Goal: Information Seeking & Learning: Check status

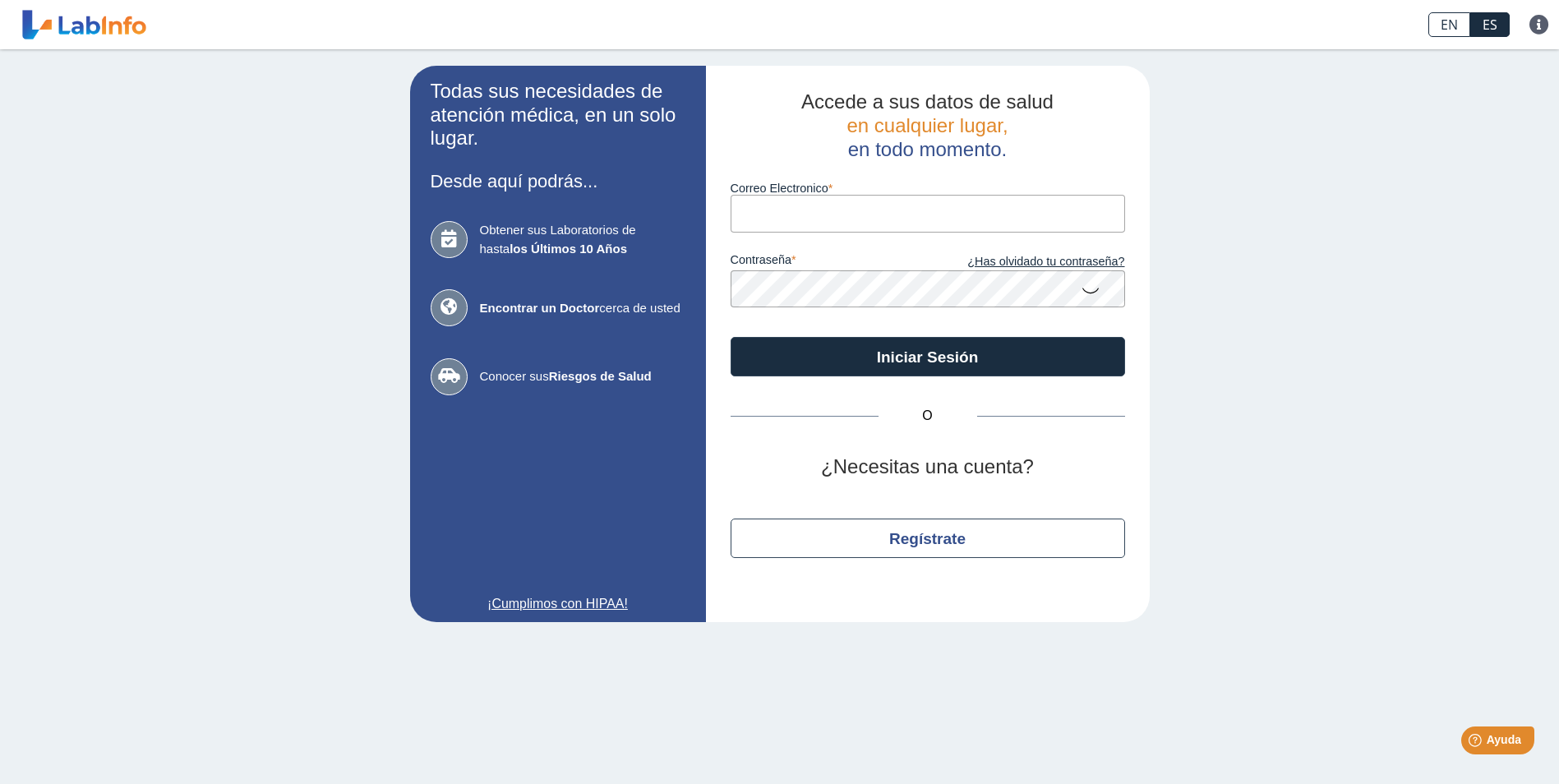
type input "[PERSON_NAME][EMAIL_ADDRESS][DOMAIN_NAME]"
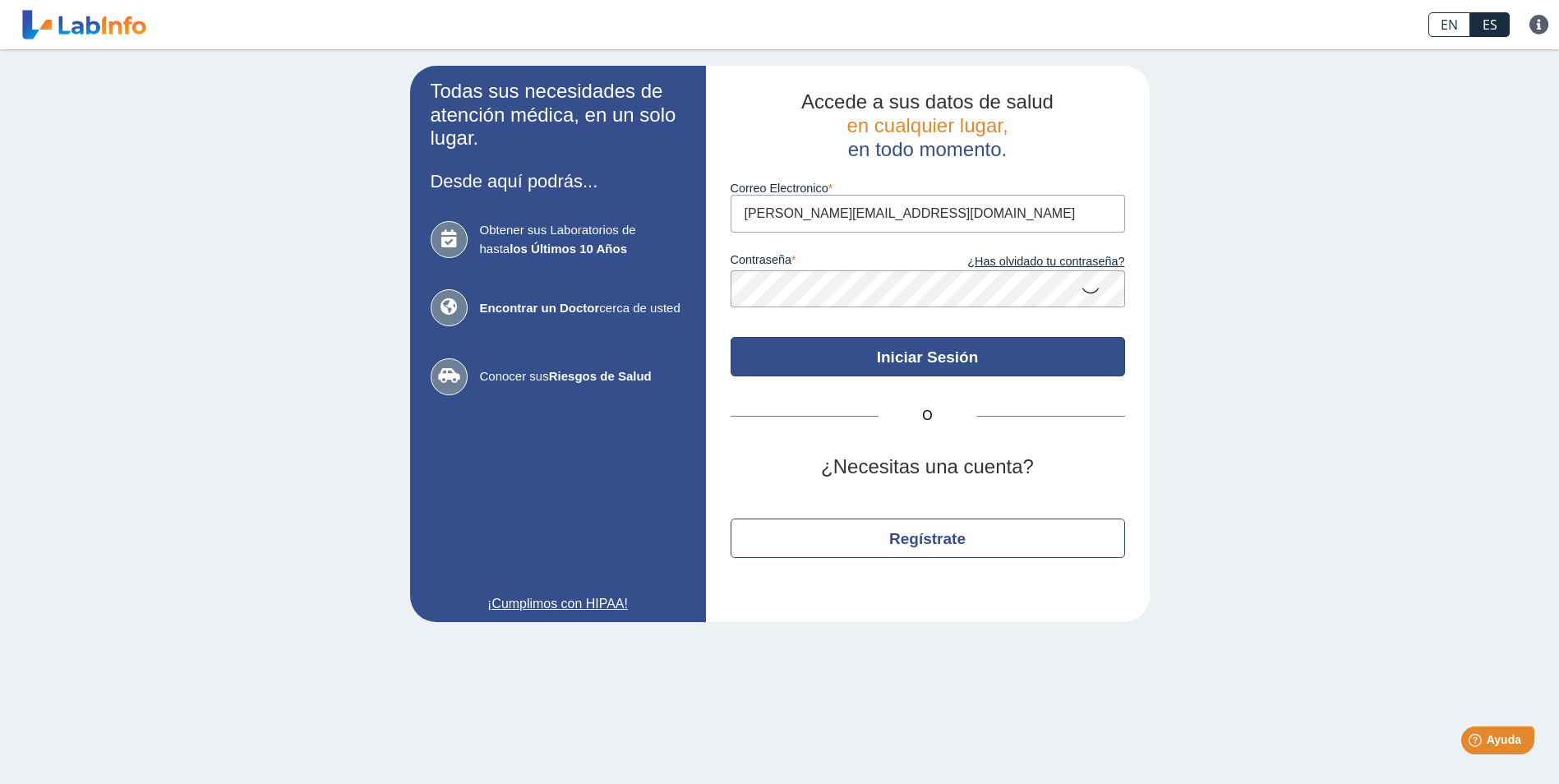
click at [905, 340] on button "Iniciar Sesión" at bounding box center [927, 357] width 394 height 40
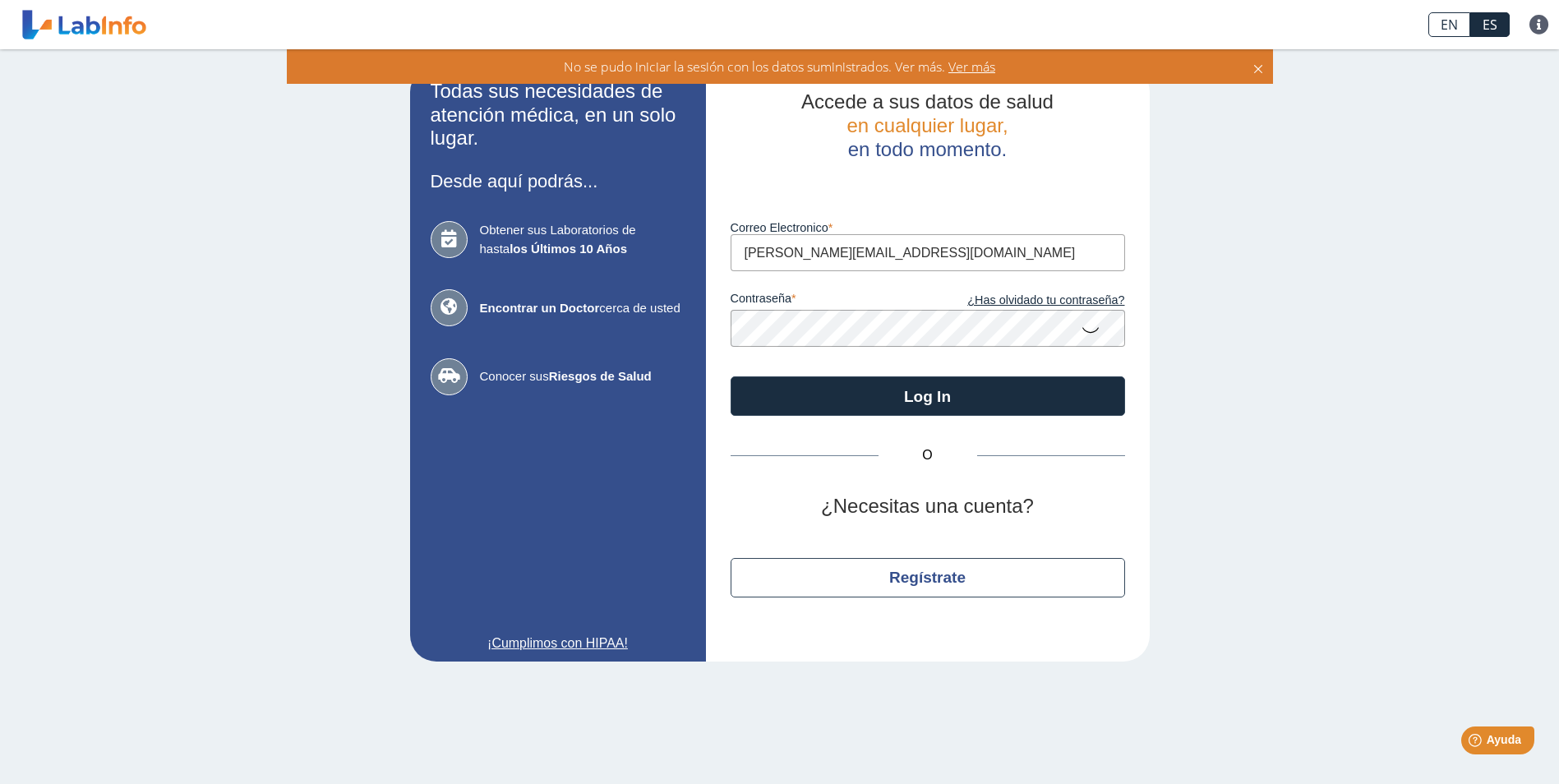
click at [1097, 329] on icon at bounding box center [1090, 329] width 20 height 32
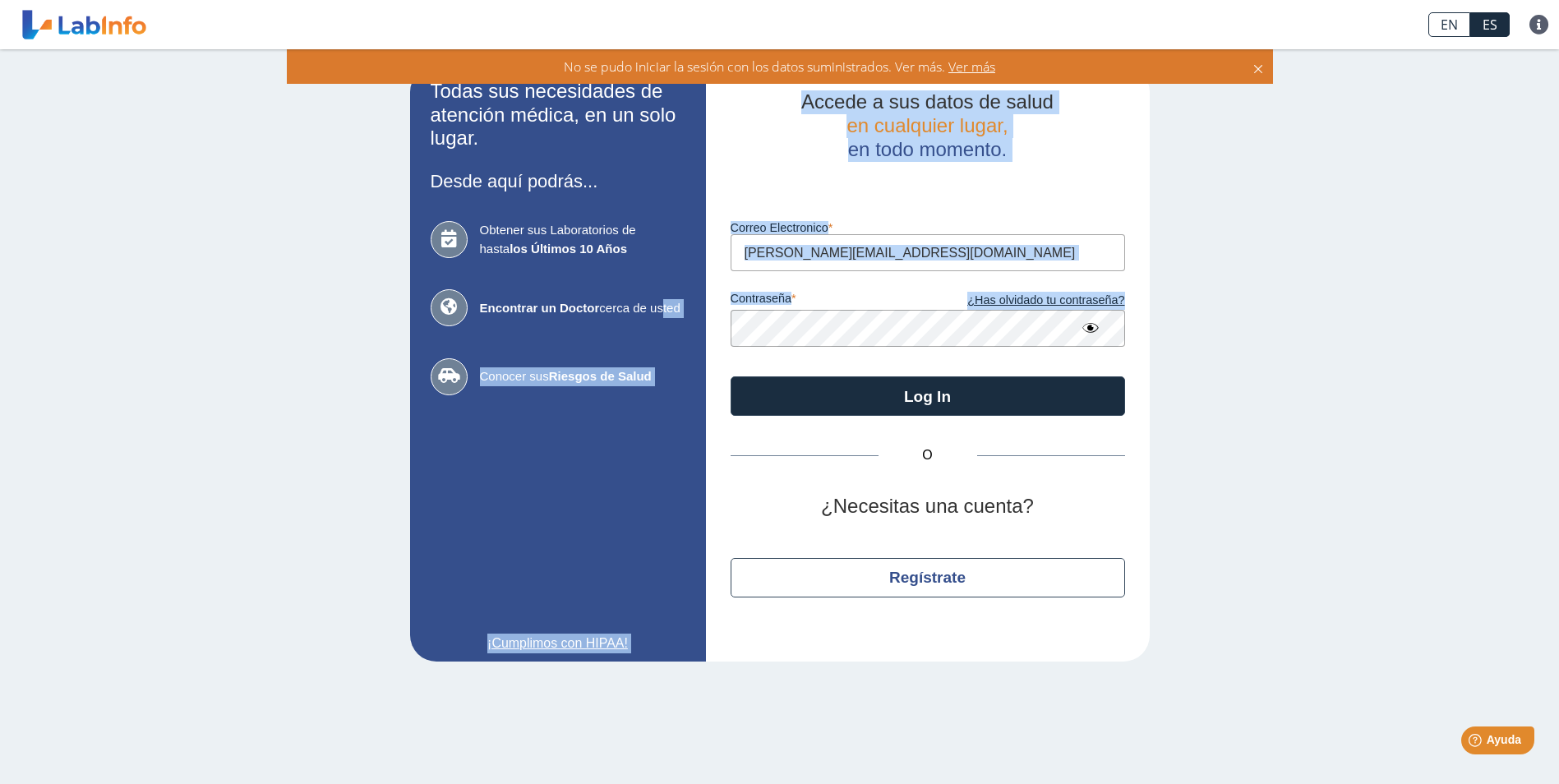
drag, startPoint x: 961, startPoint y: 350, endPoint x: 646, endPoint y: 309, distance: 317.7
click at [646, 309] on app-login "Todas sus necesidades de atención médica, en un solo lugar. Desde aquí podrás..…" at bounding box center [780, 363] width 740 height 596
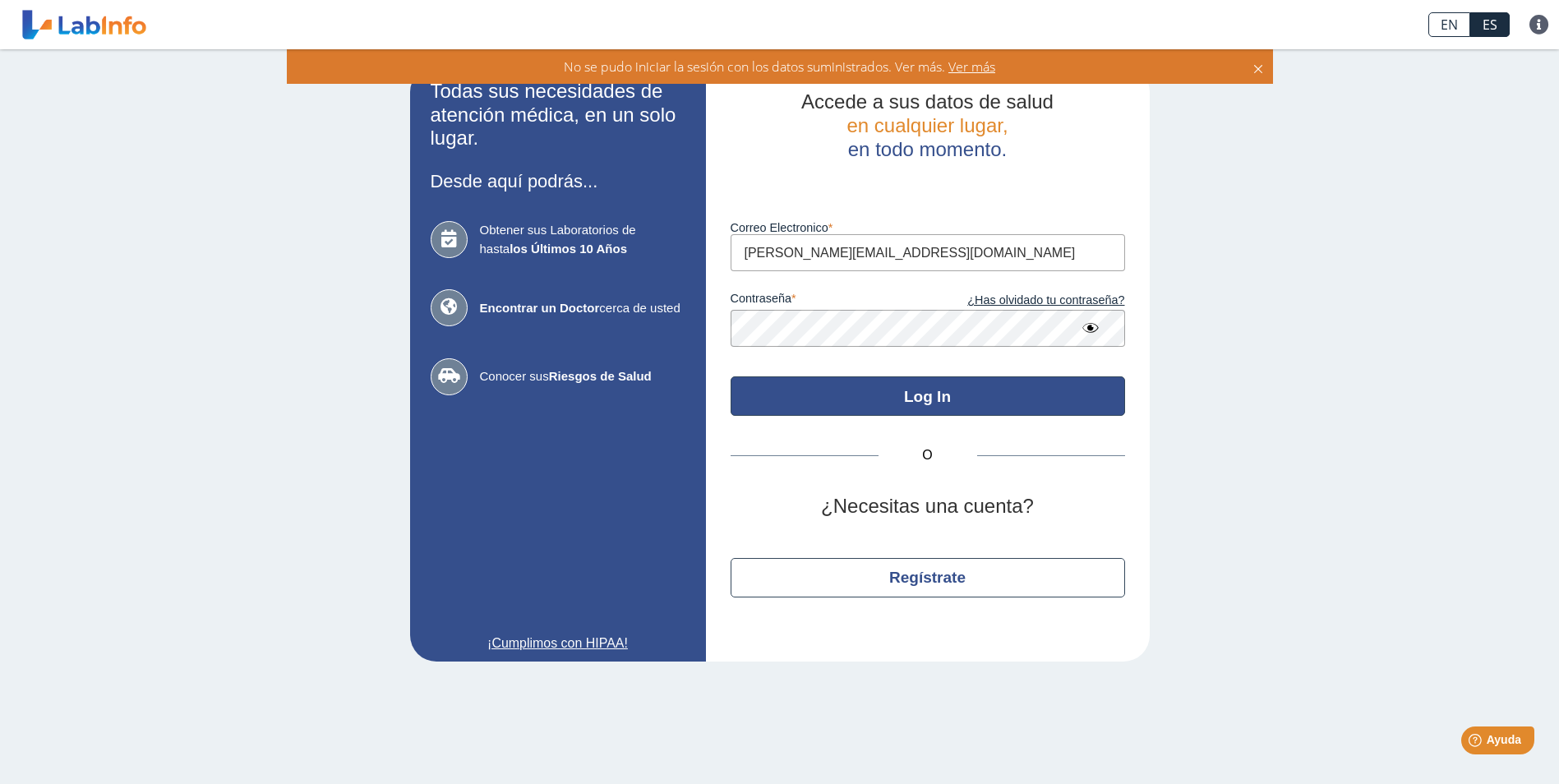
click at [928, 405] on button "Log In" at bounding box center [927, 396] width 394 height 40
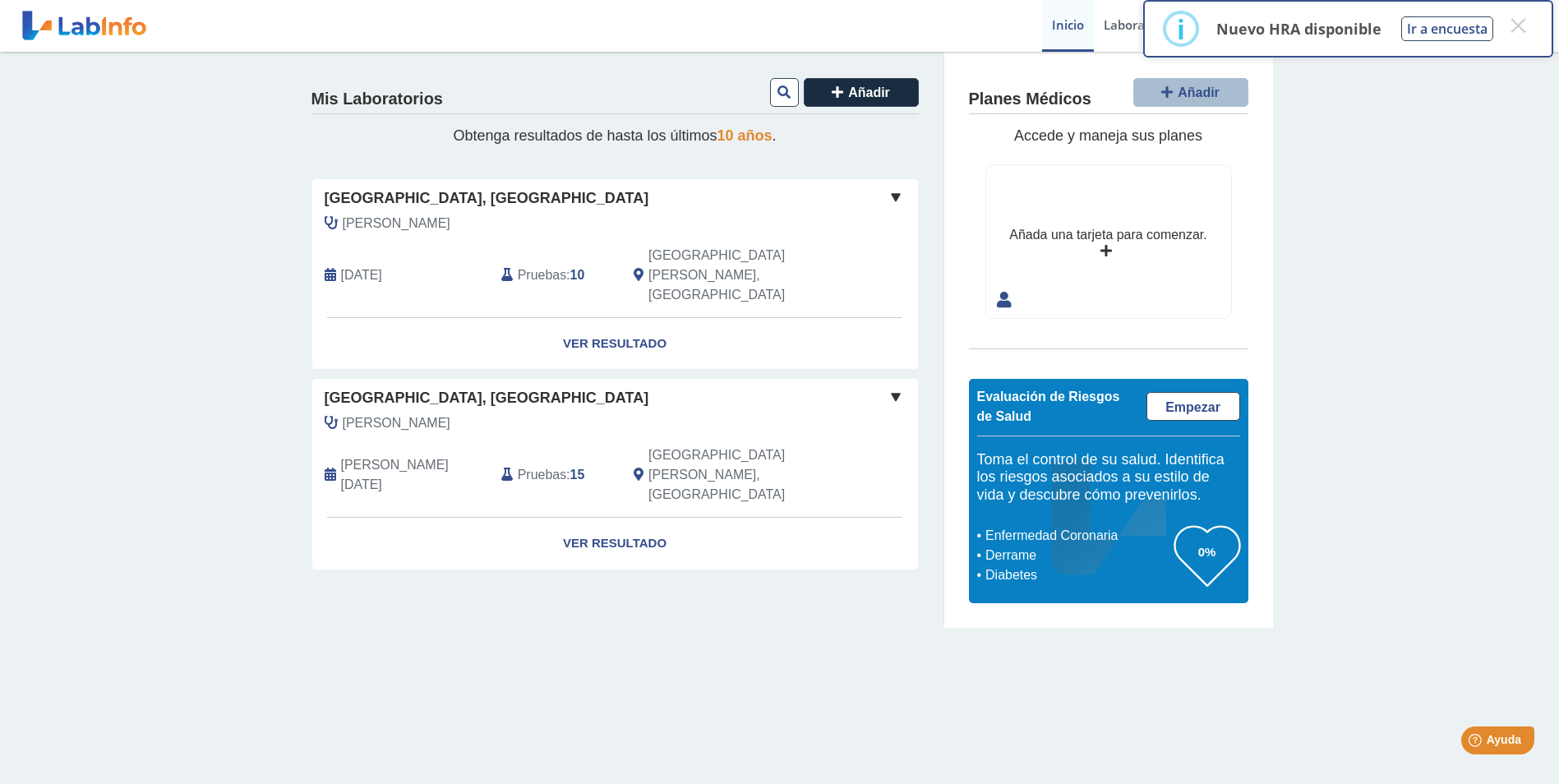
click at [899, 194] on span at bounding box center [895, 197] width 20 height 20
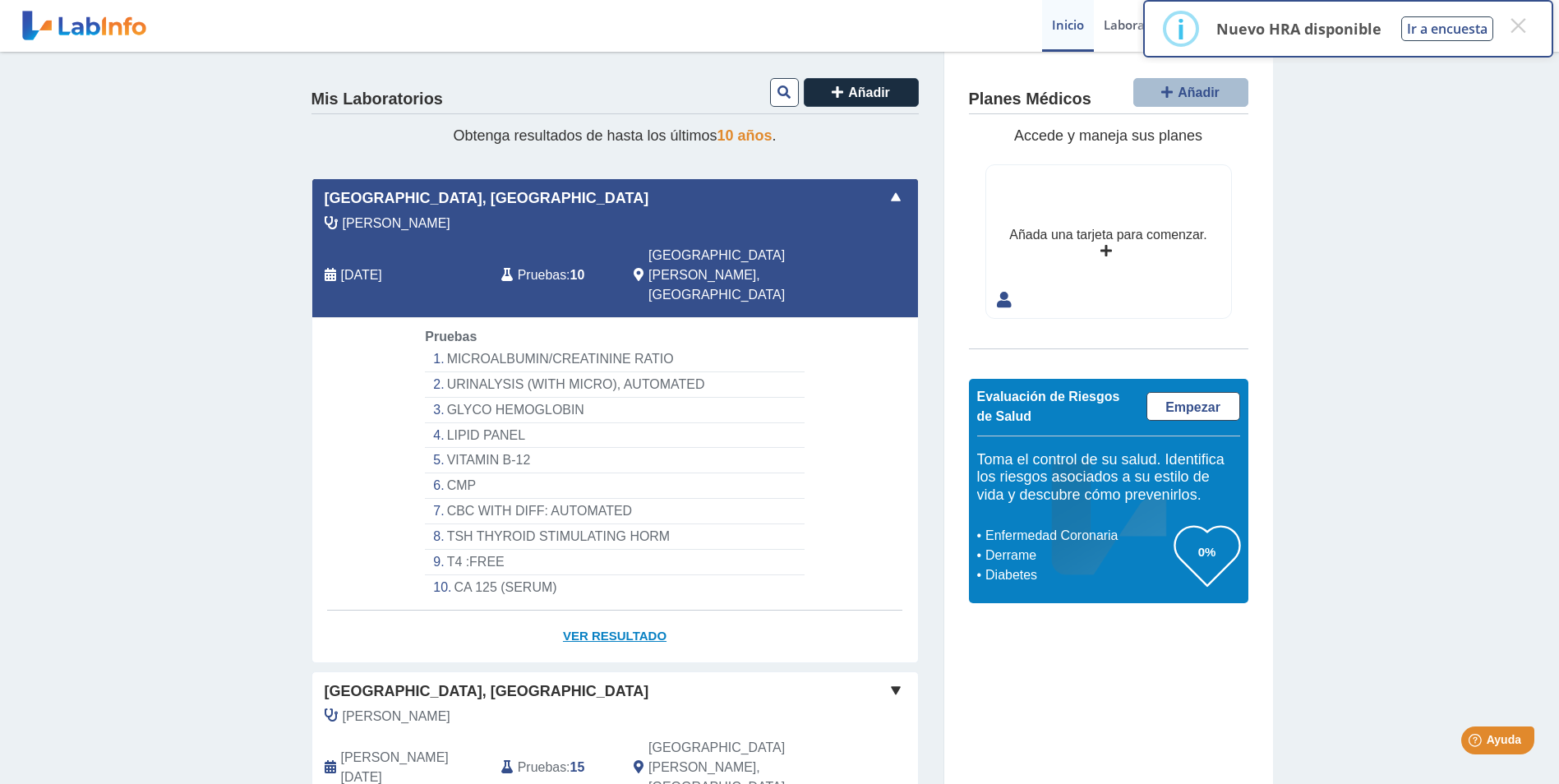
click at [616, 611] on link "Ver Resultado" at bounding box center [615, 636] width 605 height 52
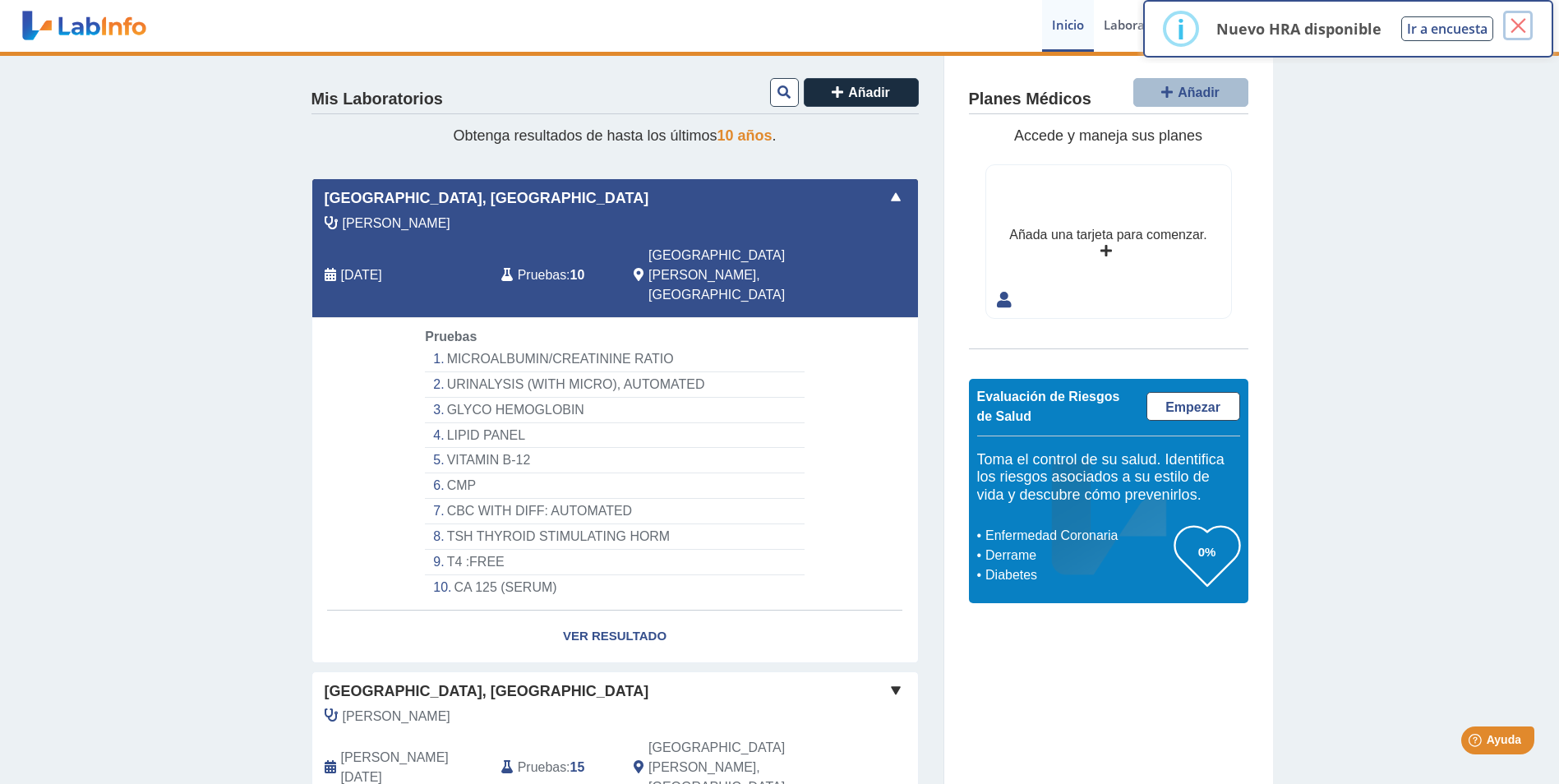
click at [1532, 32] on button "×" at bounding box center [1518, 24] width 29 height 29
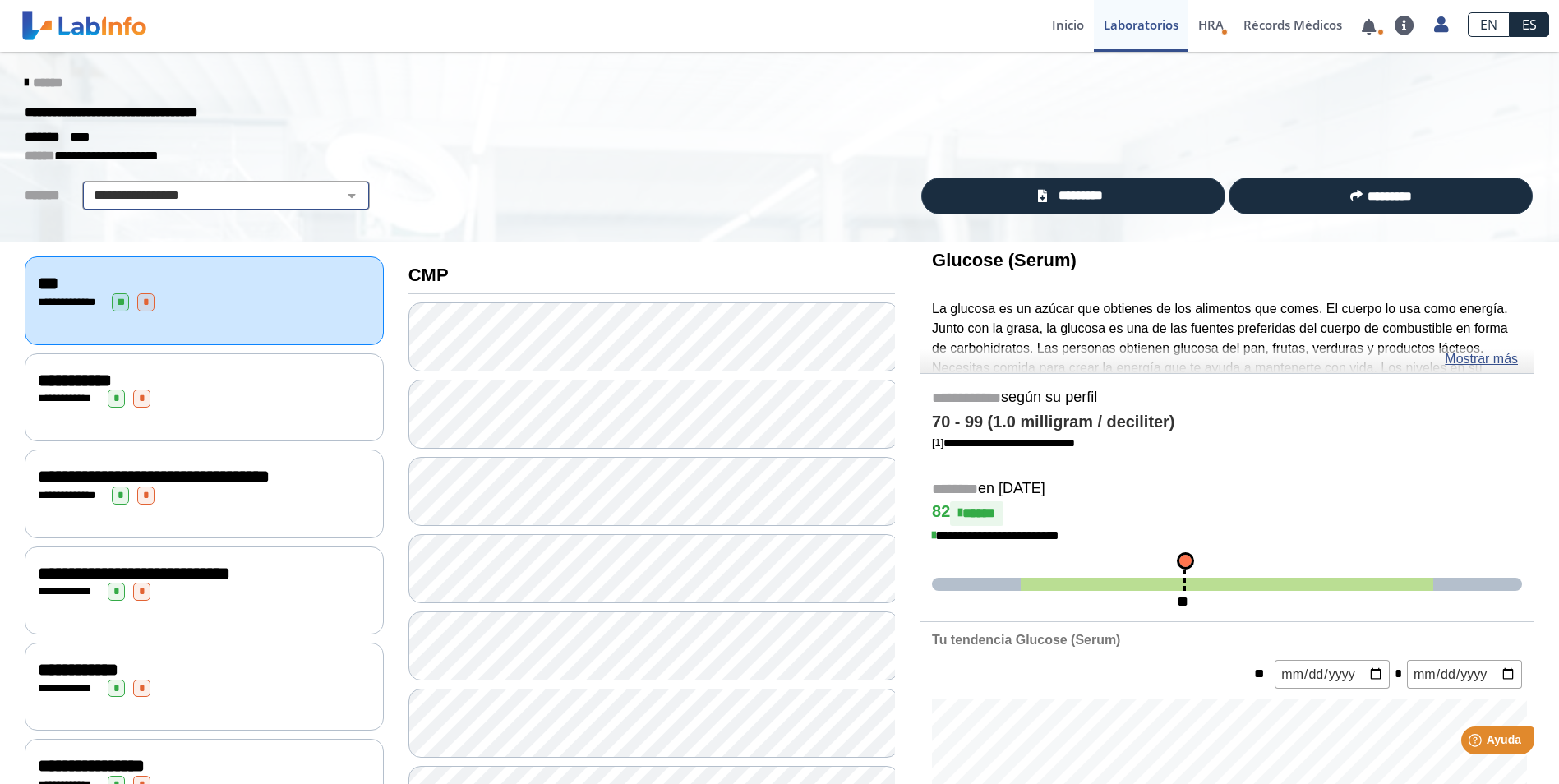
click at [274, 191] on select "**********" at bounding box center [226, 195] width 278 height 20
click at [275, 191] on select "**********" at bounding box center [226, 195] width 278 height 20
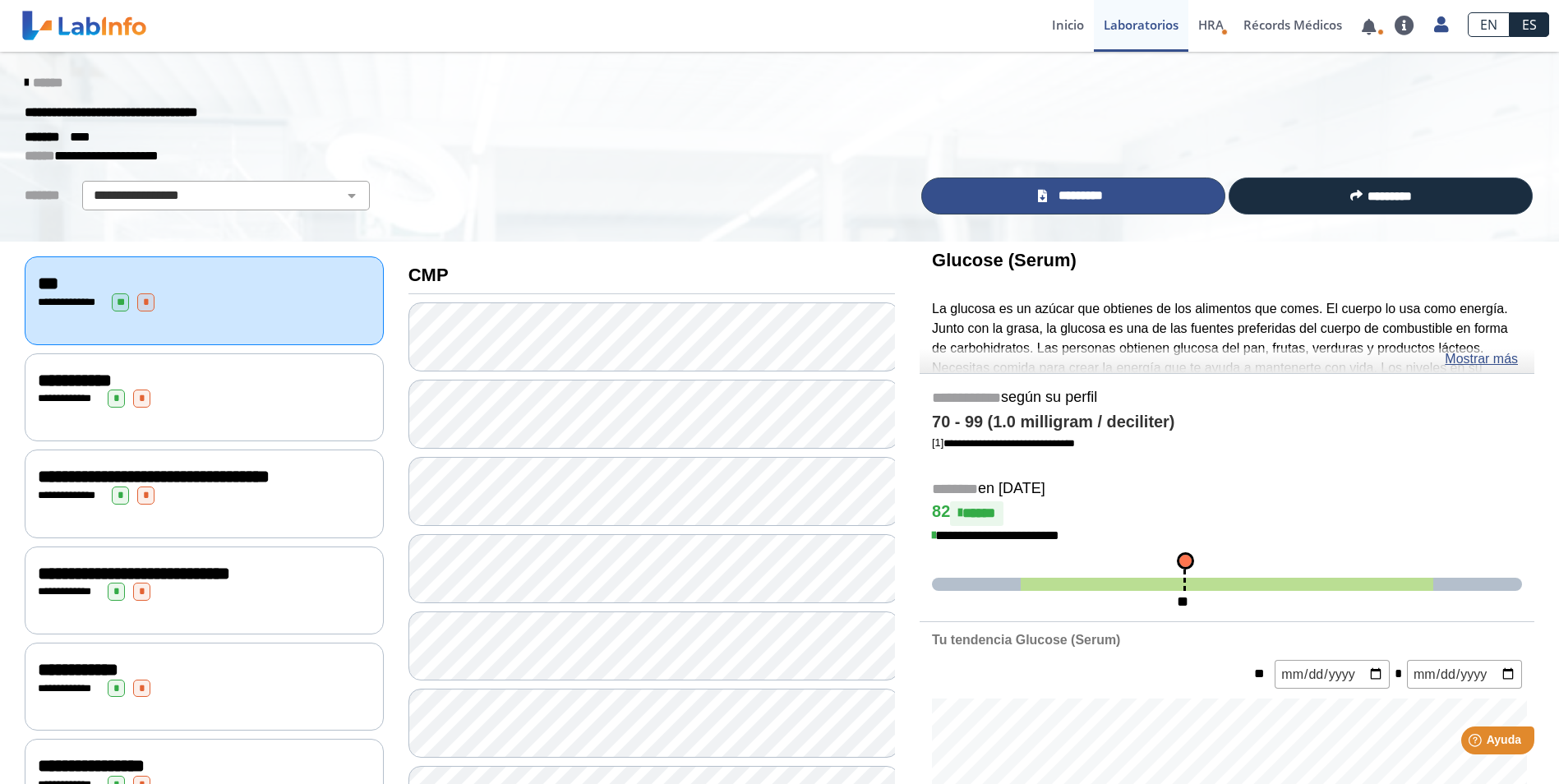
click at [1118, 210] on link "*********" at bounding box center [1073, 196] width 304 height 37
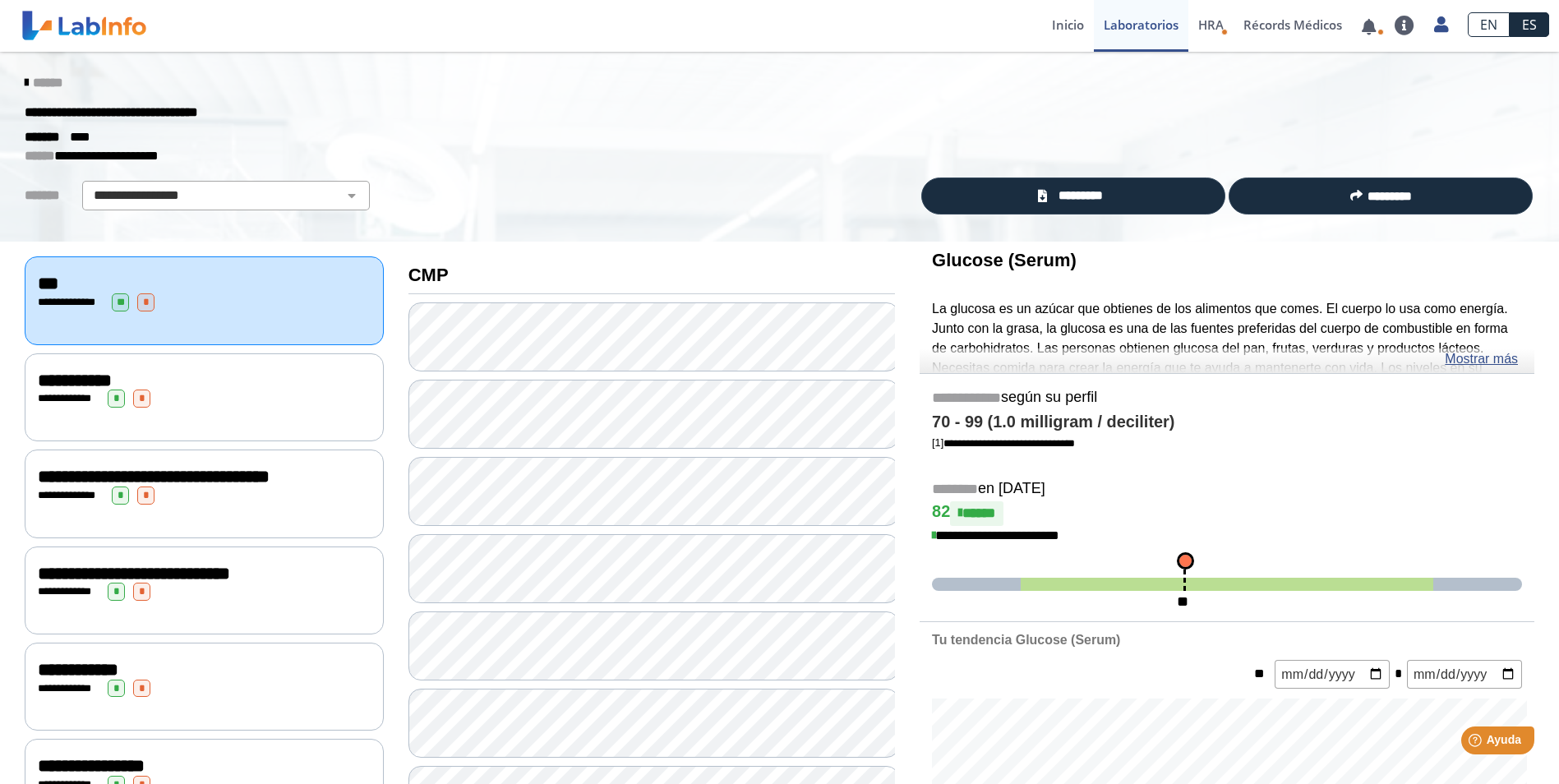
click at [1330, 477] on div "******** en [DATE]" at bounding box center [1227, 488] width 615 height 24
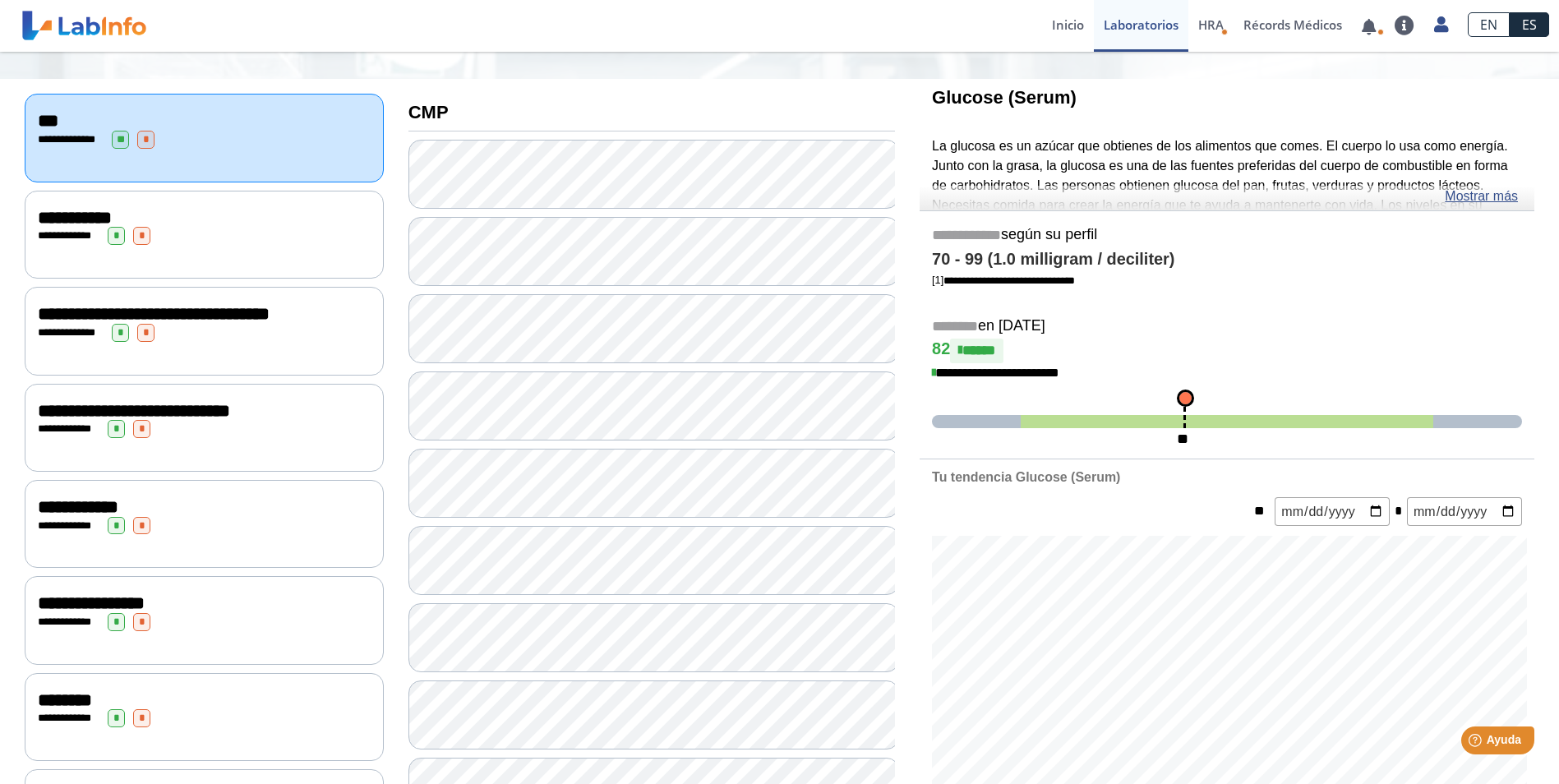
scroll to position [165, 0]
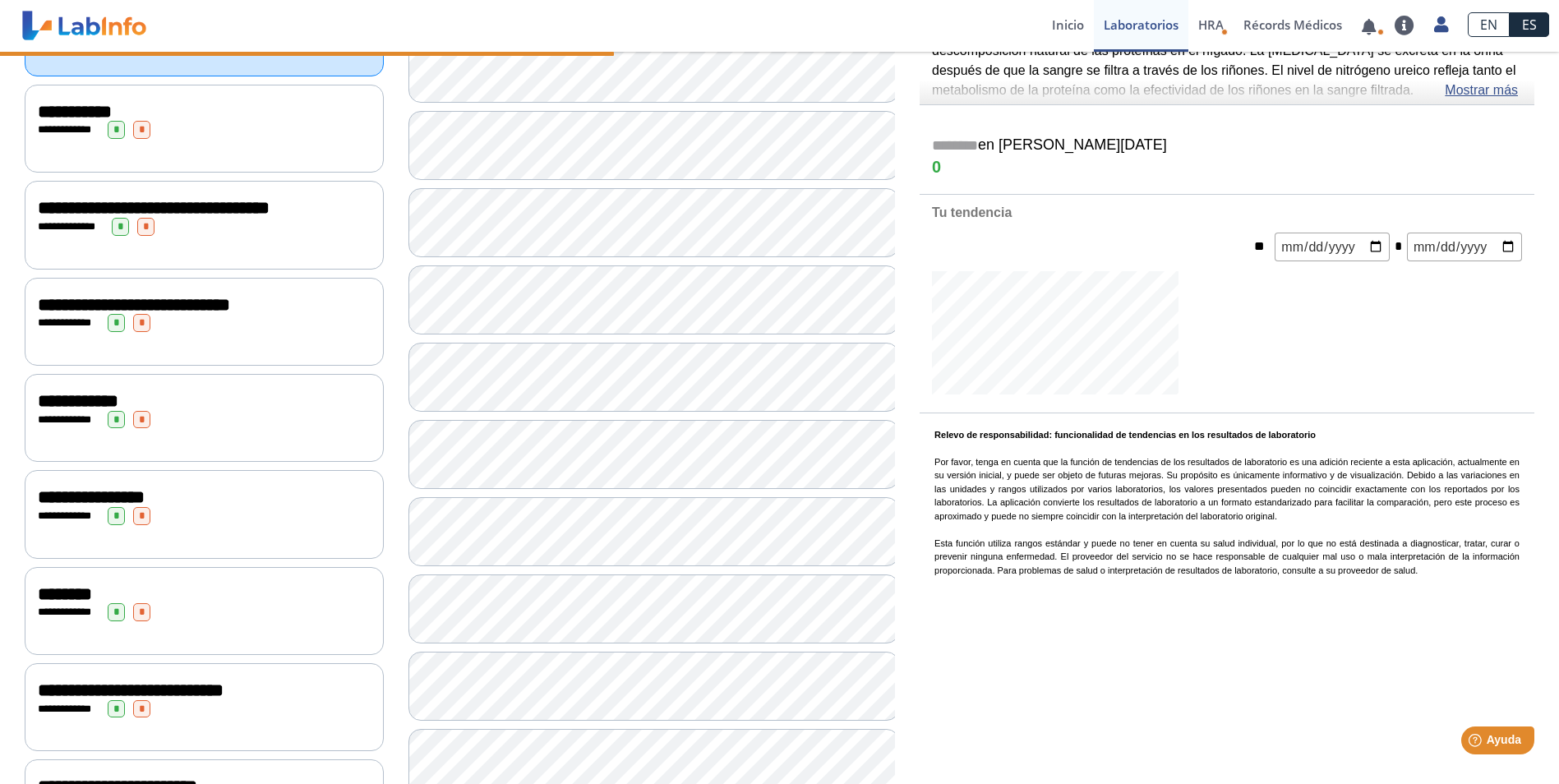
scroll to position [657, 0]
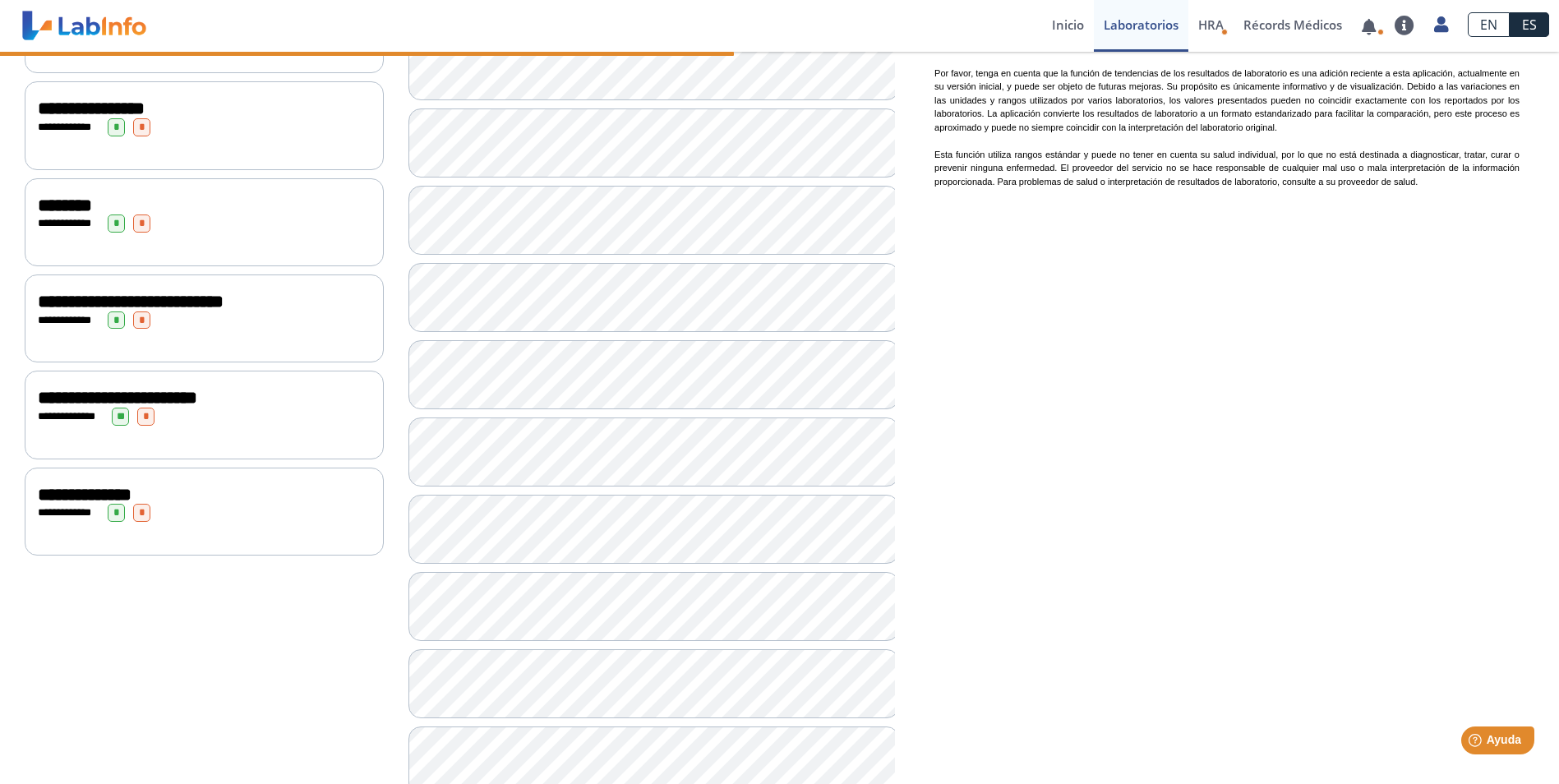
click at [126, 486] on span "**********" at bounding box center [85, 494] width 94 height 18
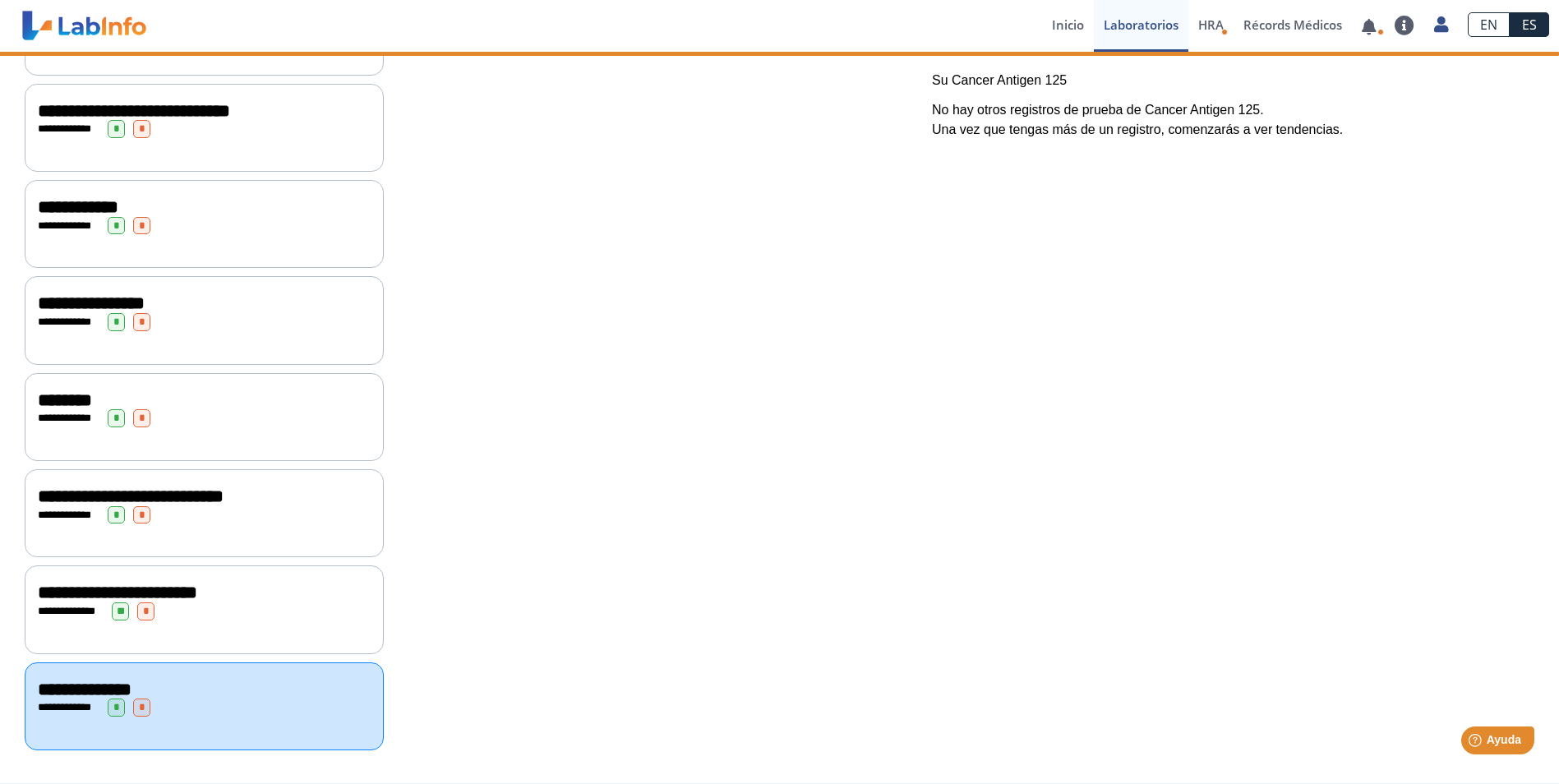
scroll to position [446, 0]
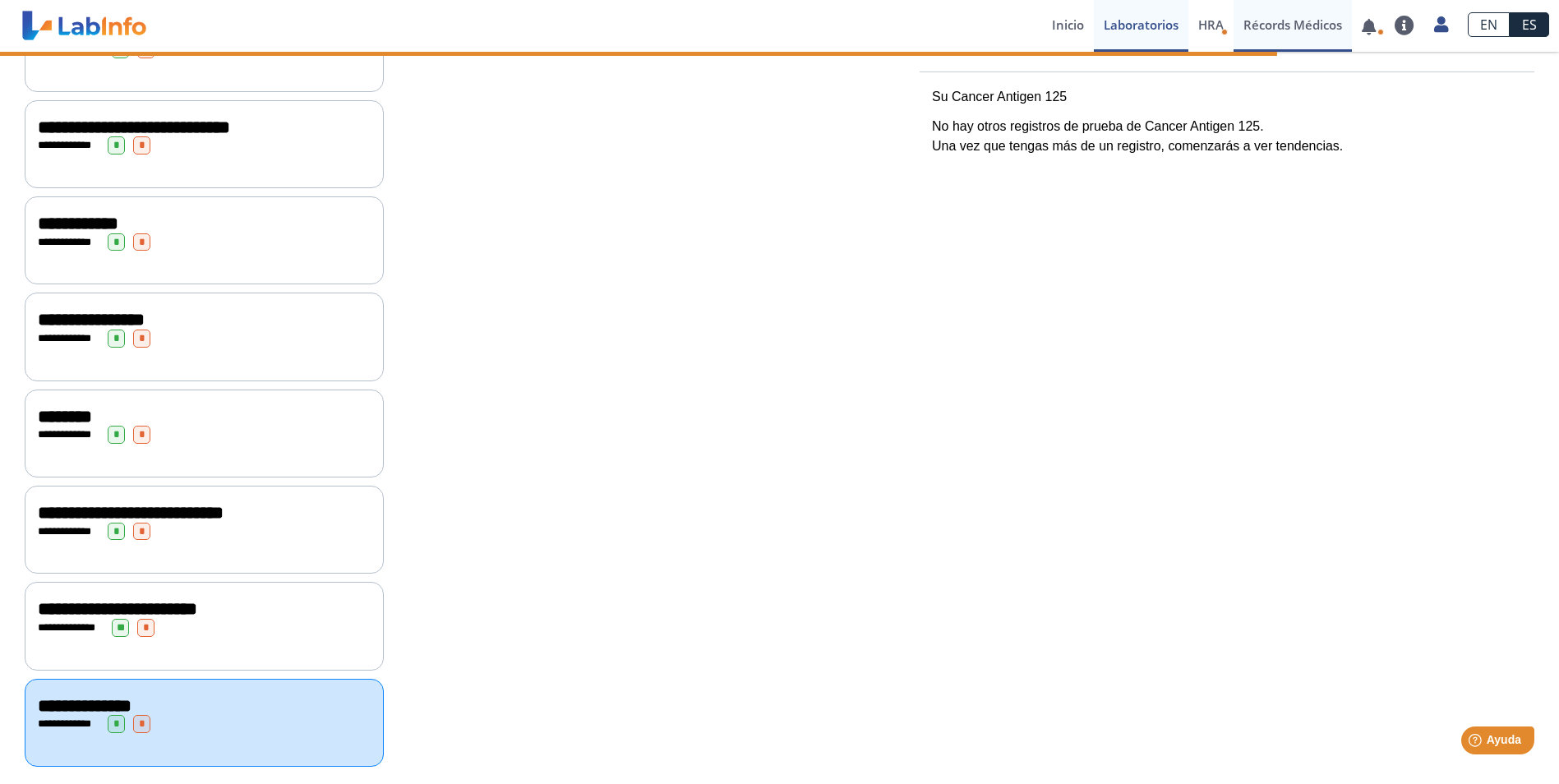
click at [1255, 29] on link "Récords Médicos" at bounding box center [1293, 25] width 119 height 52
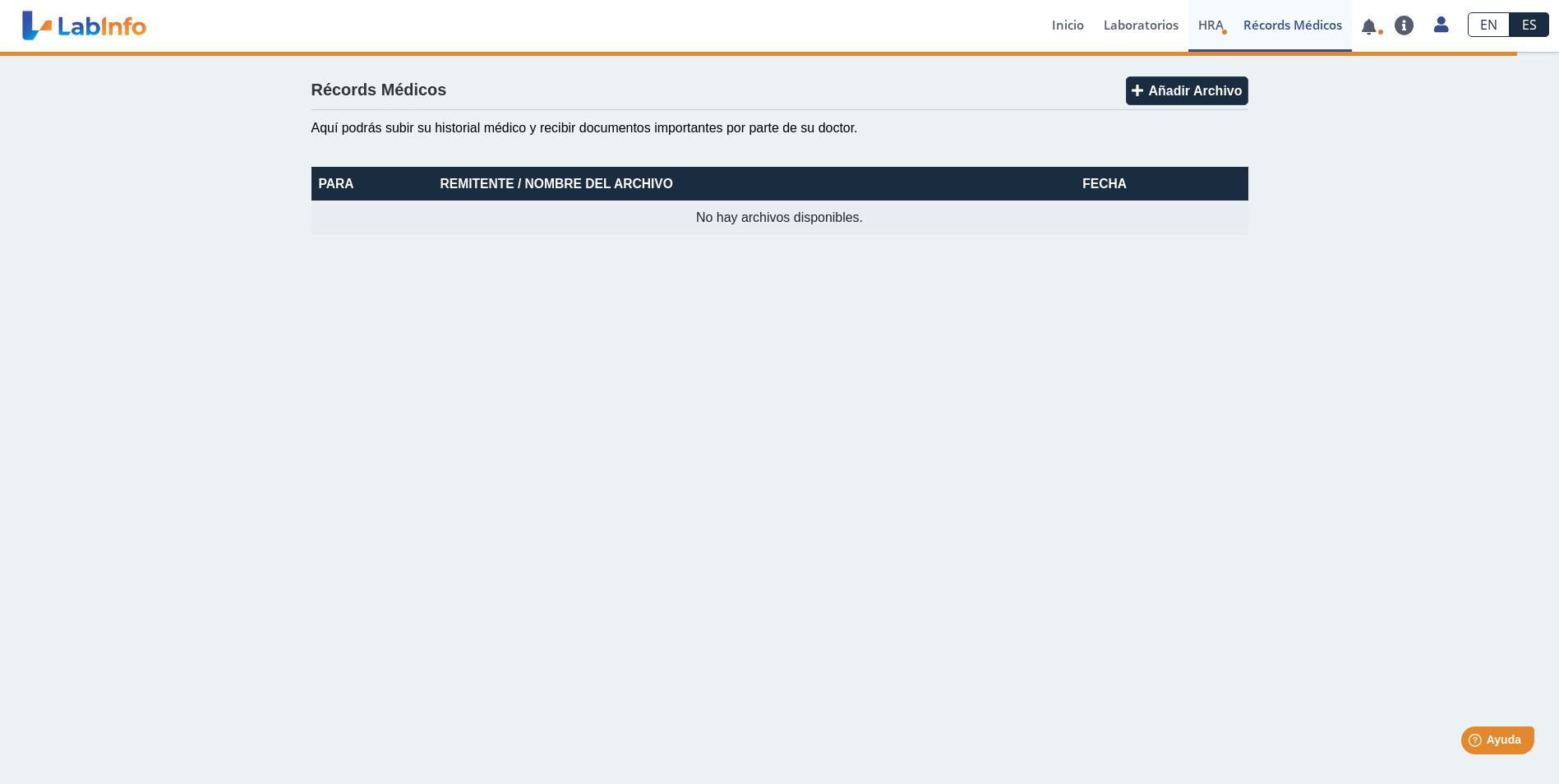
click at [1215, 24] on span "HRA" at bounding box center [1211, 24] width 25 height 16
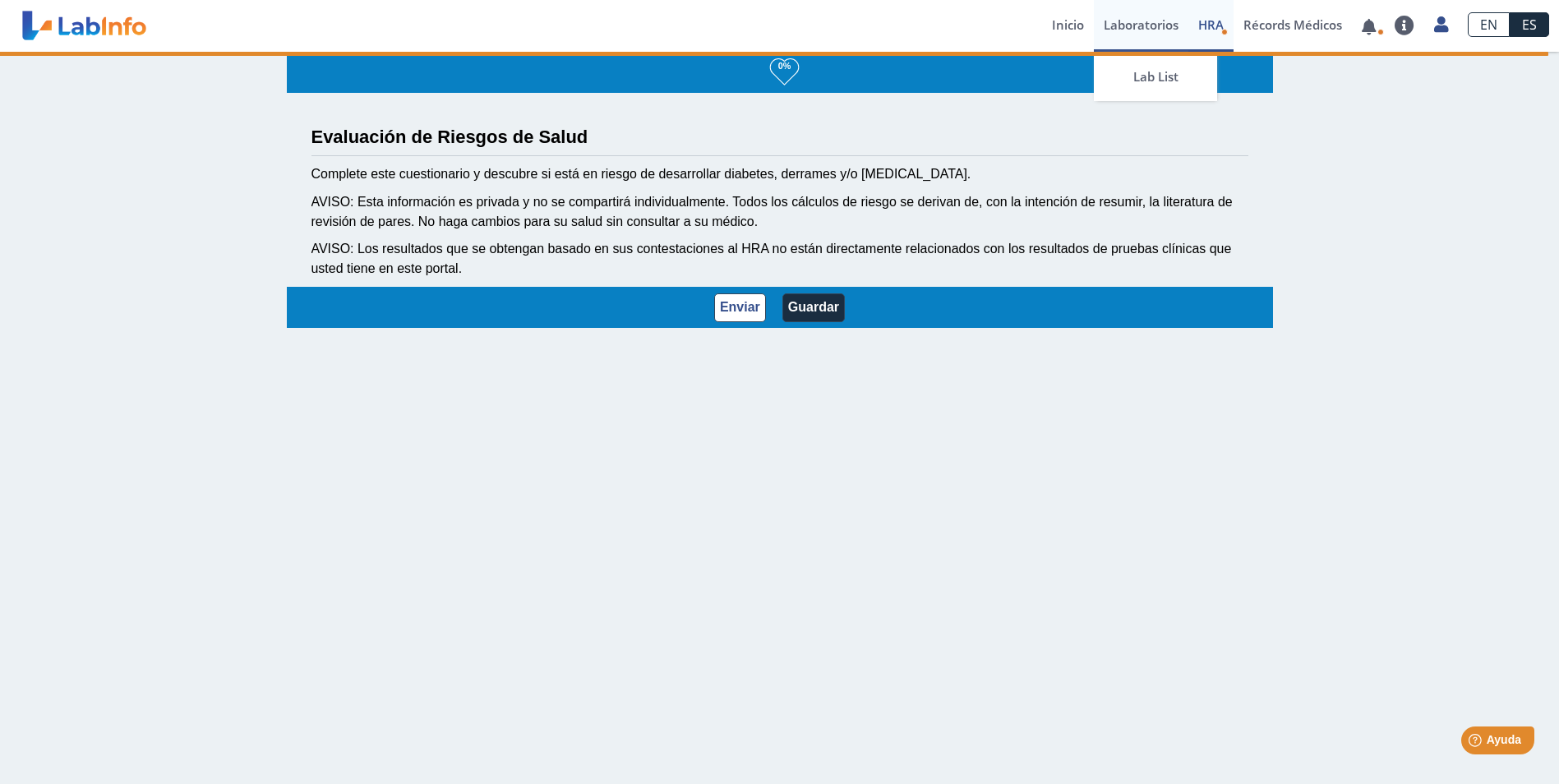
click at [1164, 24] on link "Laboratorios" at bounding box center [1141, 25] width 94 height 52
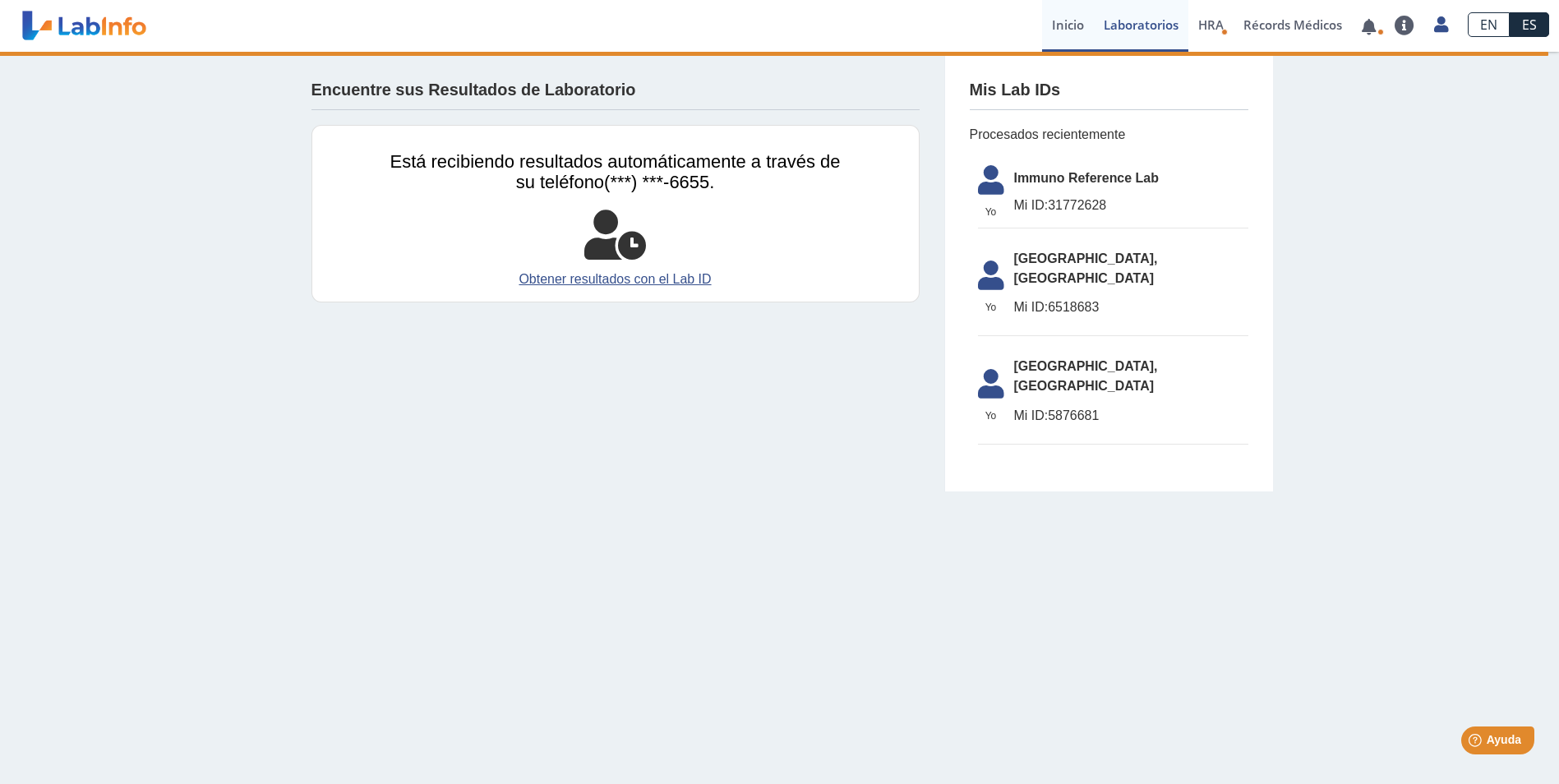
click at [1084, 45] on link "Inicio" at bounding box center [1068, 25] width 52 height 52
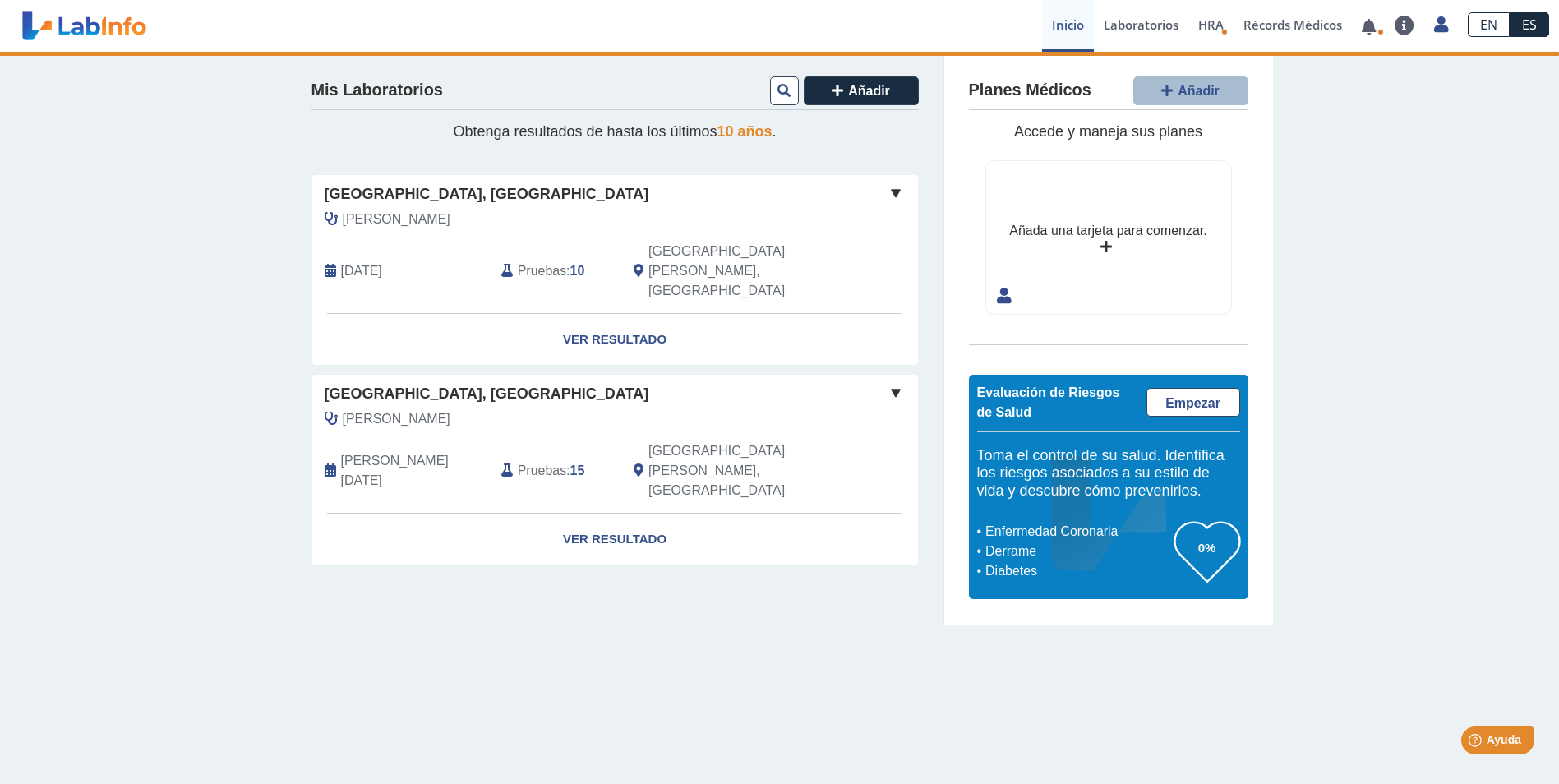
click at [1072, 25] on link "Inicio" at bounding box center [1068, 25] width 52 height 52
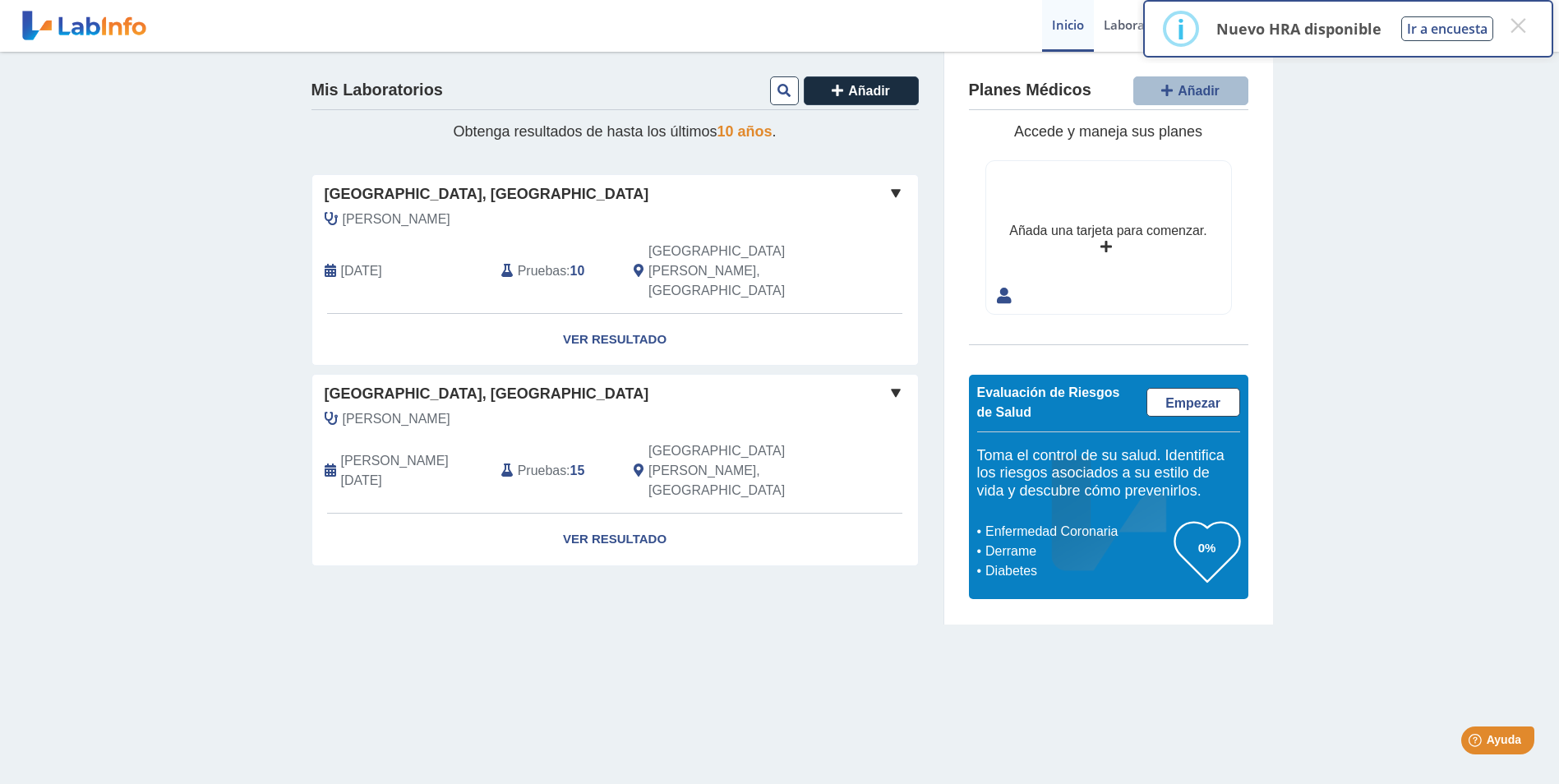
drag, startPoint x: 1457, startPoint y: 424, endPoint x: 1479, endPoint y: 407, distance: 27.8
click at [1479, 407] on div "Mis Laboratorios Añadir Obtenga resultados de hasta los últimos 10 años . [GEOG…" at bounding box center [780, 338] width 1559 height 572
click at [1519, 26] on button "×" at bounding box center [1518, 24] width 29 height 29
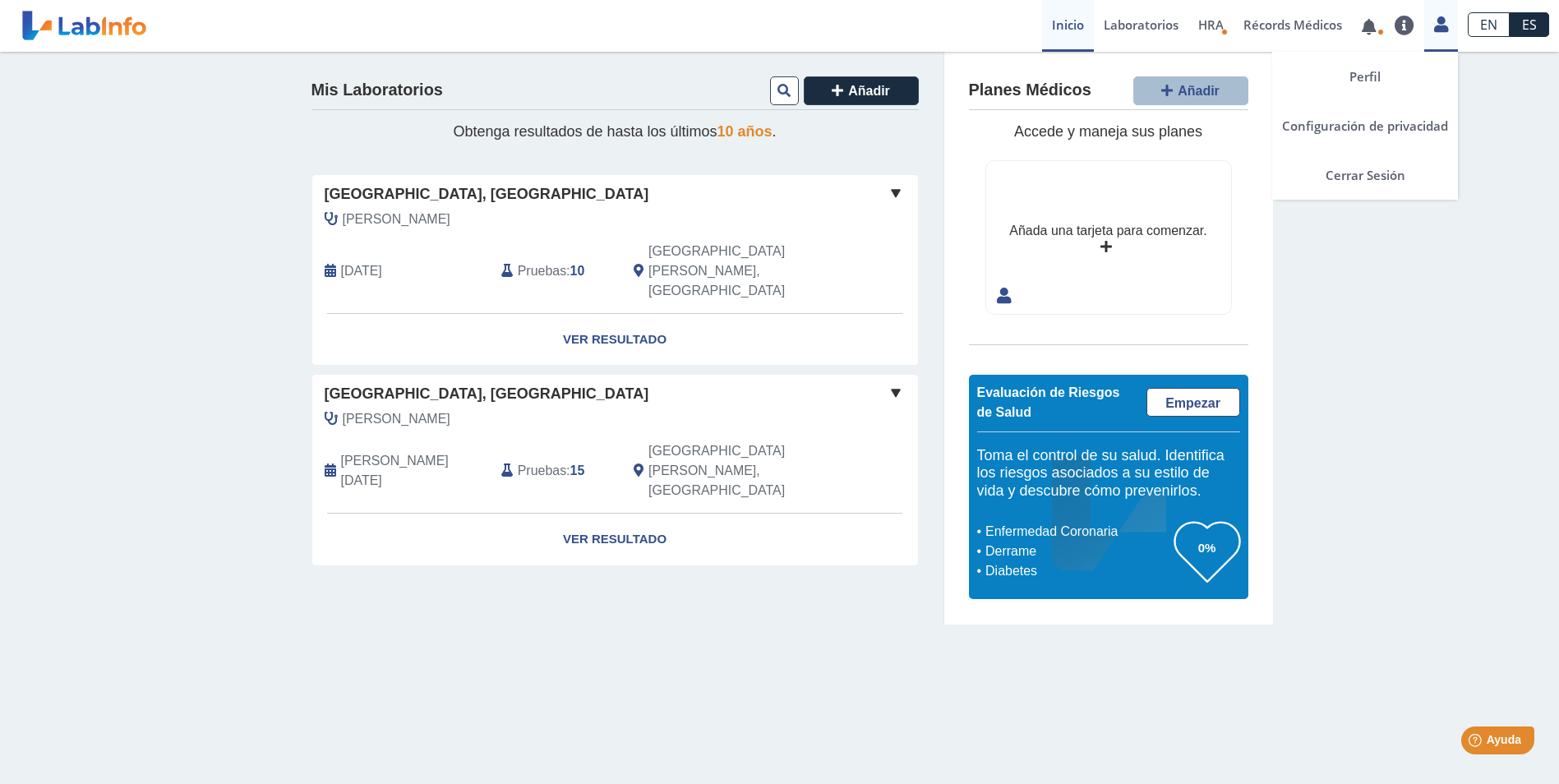
drag, startPoint x: 1427, startPoint y: 35, endPoint x: 1439, endPoint y: 31, distance: 12.6
click at [1427, 35] on div "Perfil Configuración de privacidad Cerrar Sesión" at bounding box center [1441, 25] width 34 height 52
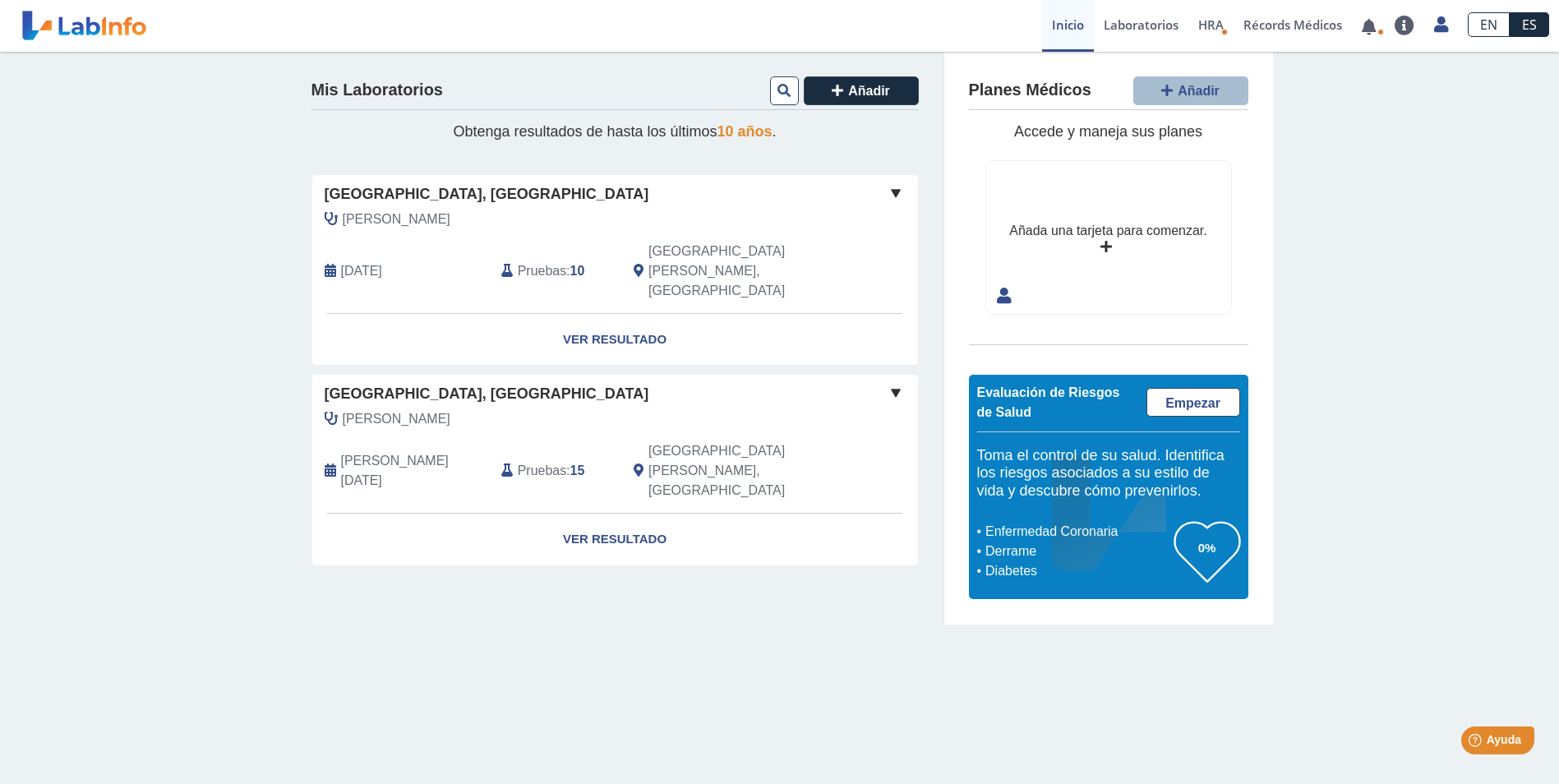
click at [1062, 37] on link "Inicio" at bounding box center [1068, 25] width 52 height 52
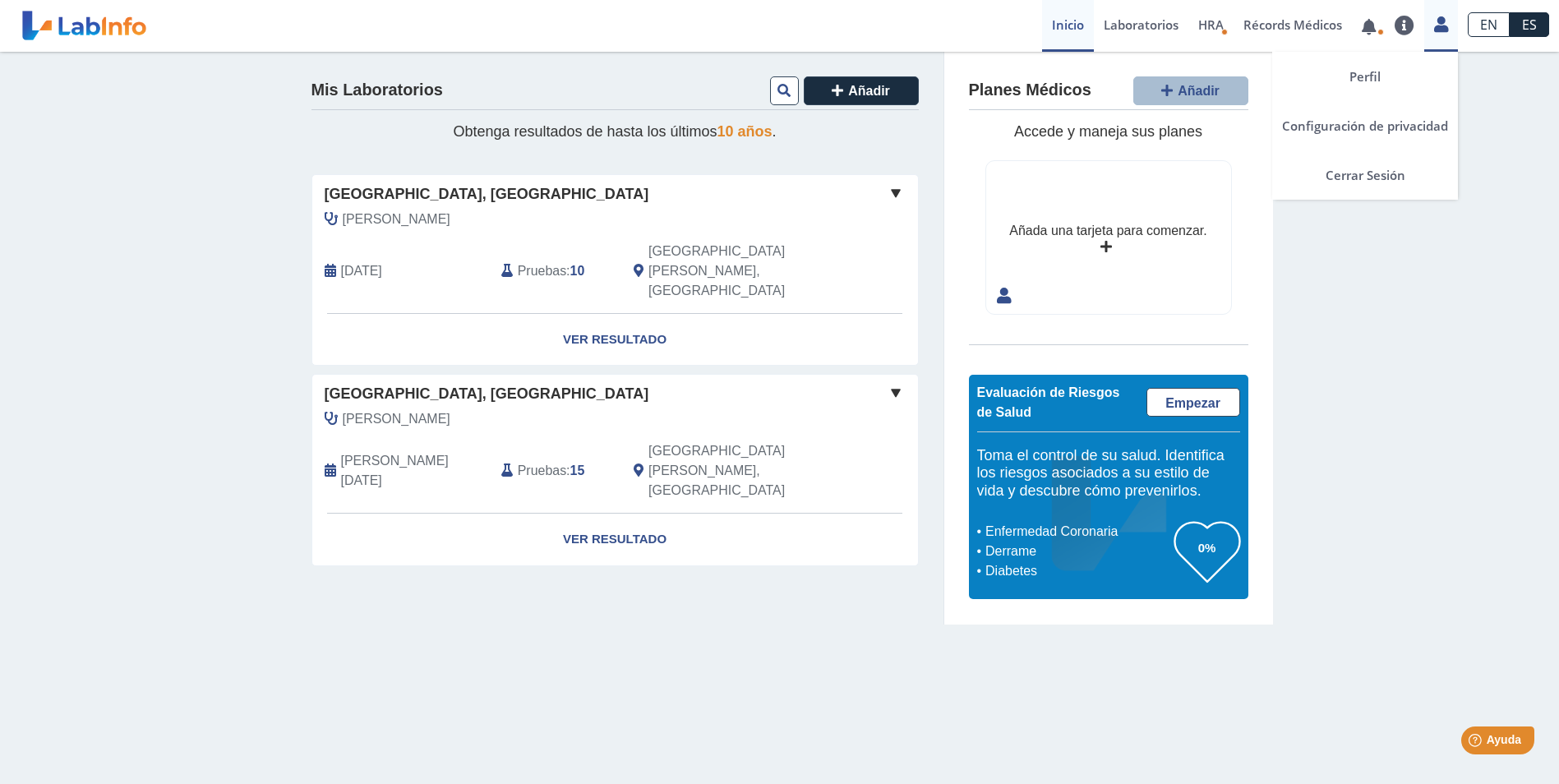
click at [1447, 18] on icon at bounding box center [1440, 24] width 14 height 12
click at [1359, 184] on link "Cerrar Sesión" at bounding box center [1364, 175] width 185 height 49
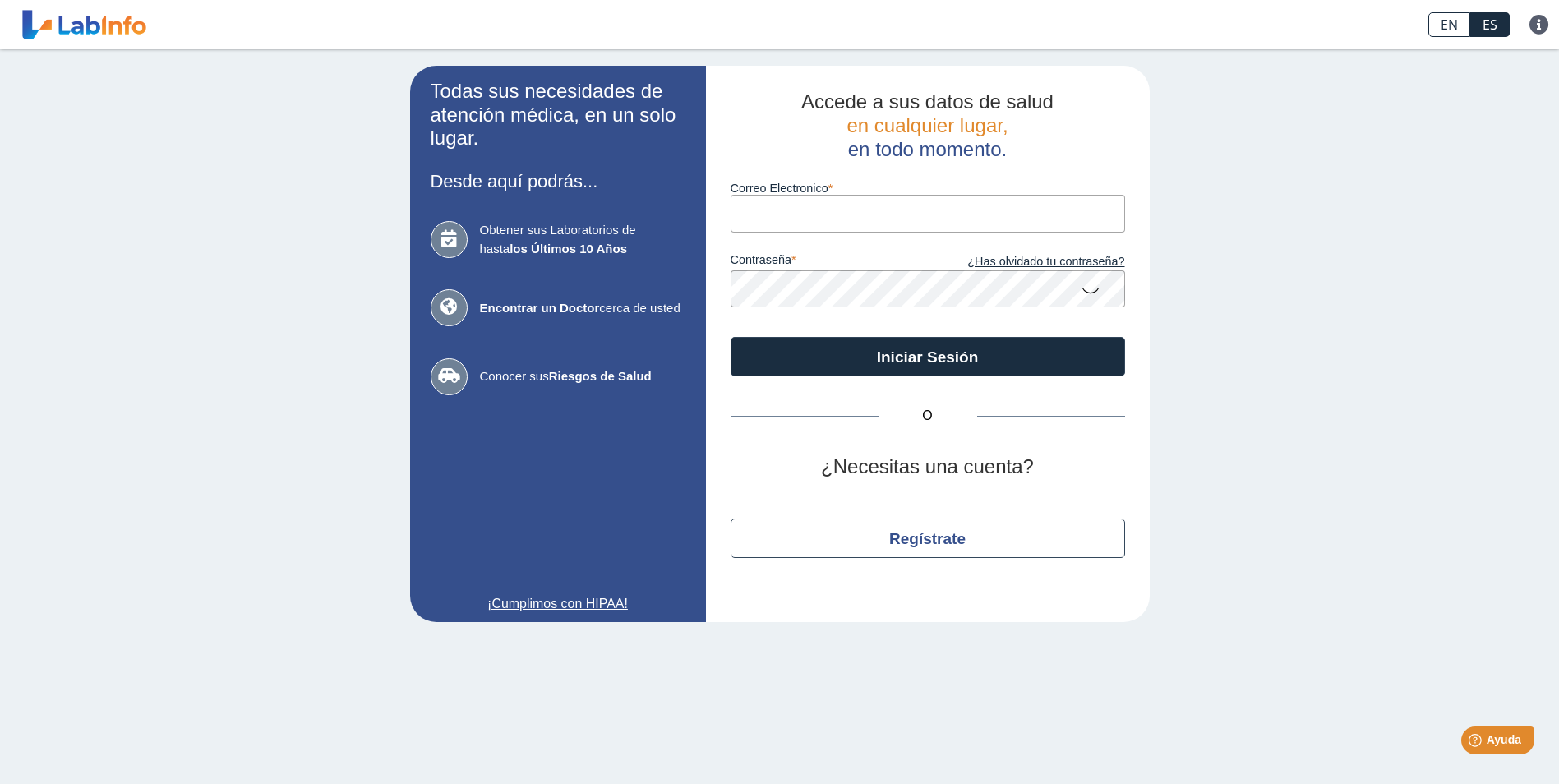
click at [565, 295] on div "Obtener sus Laboratorios de hasta los Últimos 10 Años Encontrar un Doctor cerca…" at bounding box center [557, 308] width 255 height 205
drag, startPoint x: 563, startPoint y: 323, endPoint x: 586, endPoint y: 329, distance: 23.8
click at [586, 329] on div "Obtener sus Laboratorios de hasta los Últimos 10 Años Encontrar un Doctor cerca…" at bounding box center [557, 308] width 255 height 205
drag, startPoint x: 1388, startPoint y: 522, endPoint x: 1171, endPoint y: 360, distance: 270.8
click at [1386, 520] on div "Todas sus necesidades de atención médica, en un solo lugar. Desde aquí podrás..…" at bounding box center [780, 344] width 1559 height 589
